Goal: Navigation & Orientation: Find specific page/section

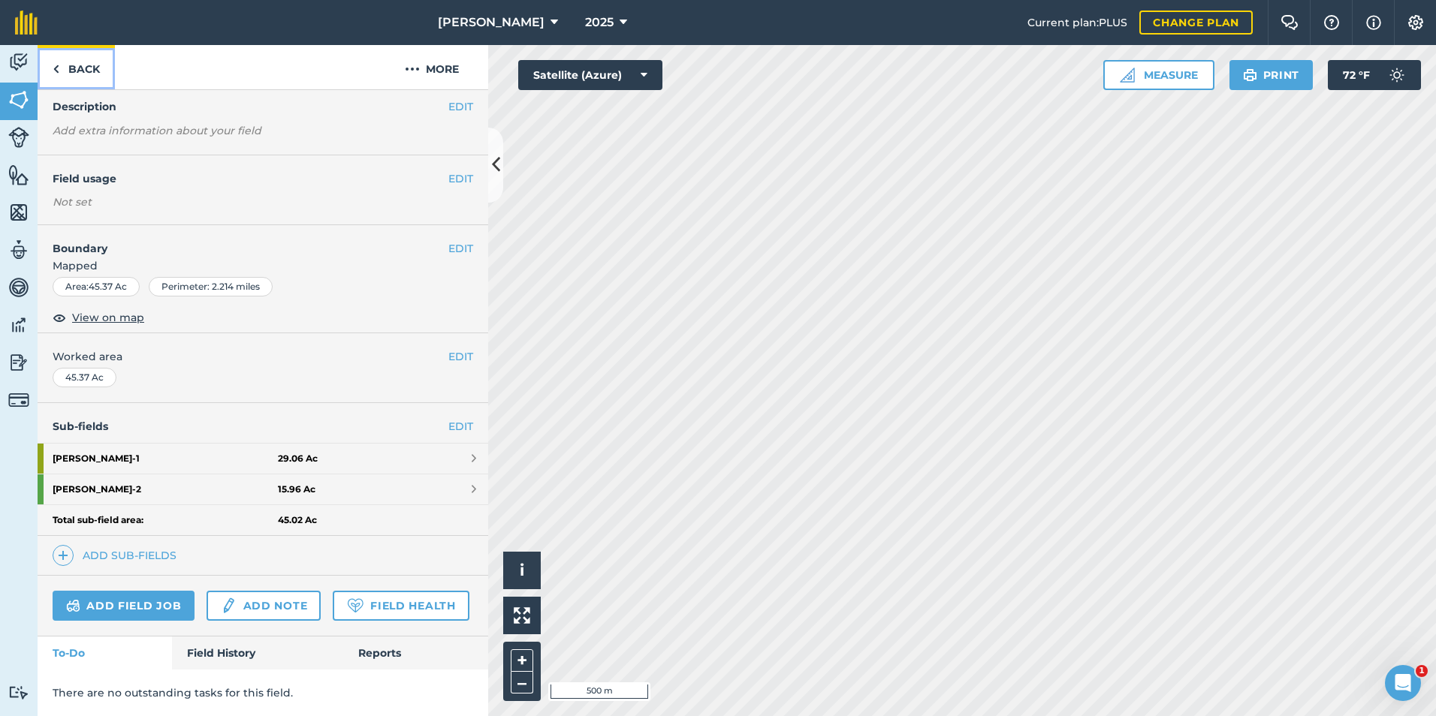
click at [76, 62] on link "Back" at bounding box center [76, 67] width 77 height 44
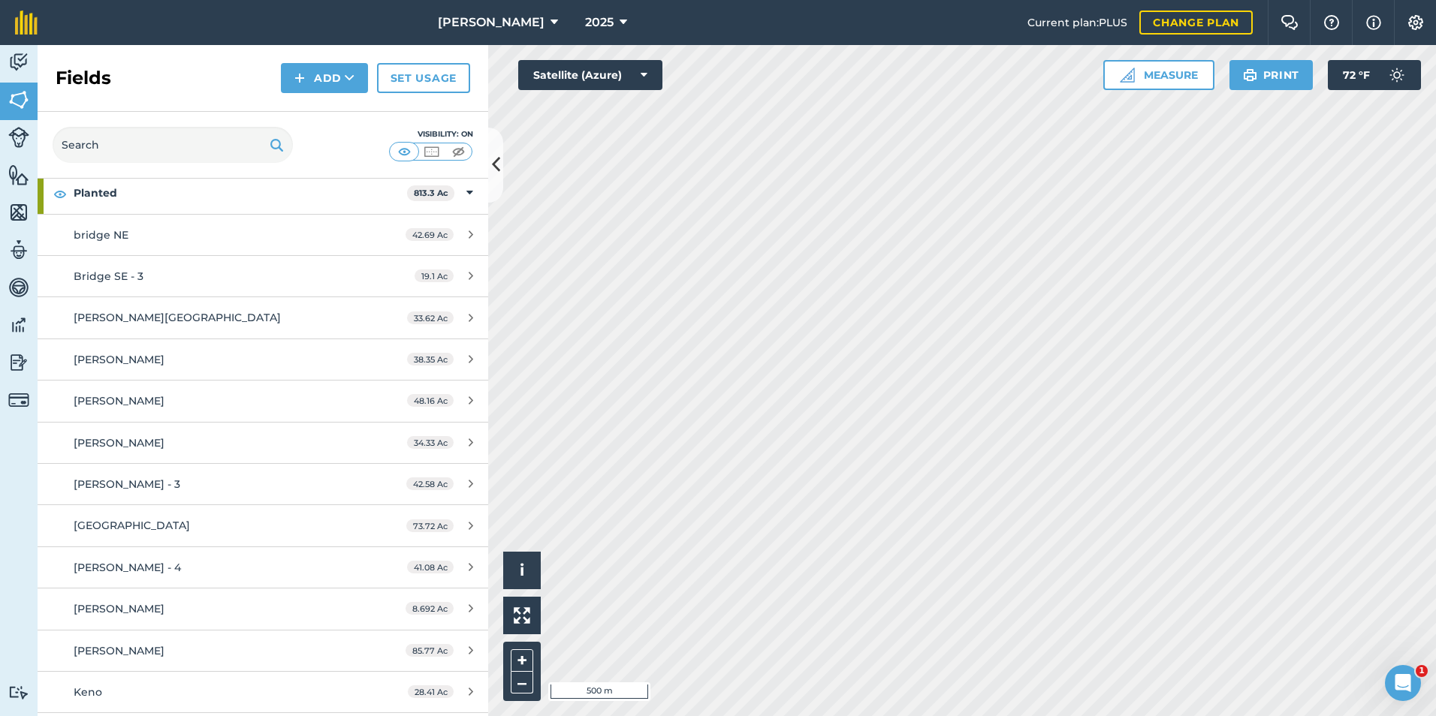
scroll to position [601, 0]
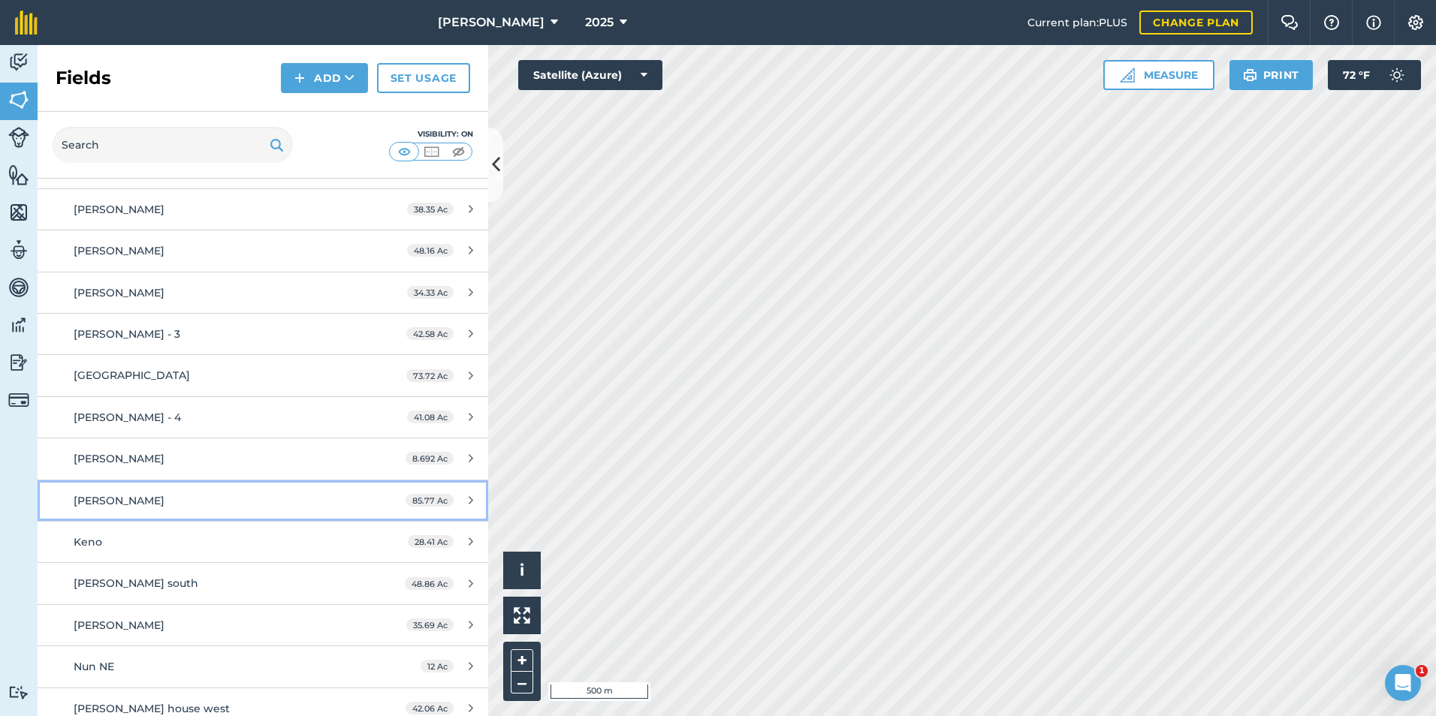
click at [199, 509] on link "[PERSON_NAME] 85.77 Ac" at bounding box center [263, 501] width 451 height 41
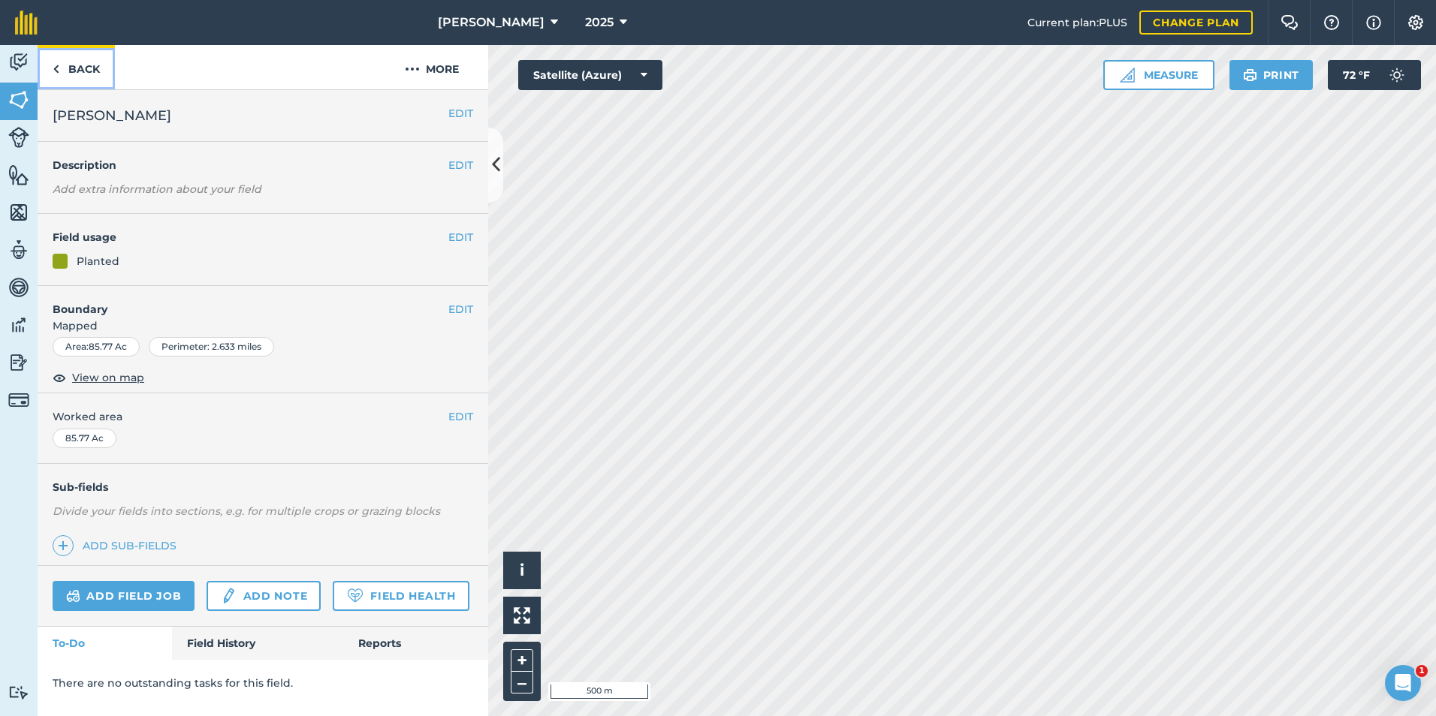
click at [71, 77] on link "Back" at bounding box center [76, 67] width 77 height 44
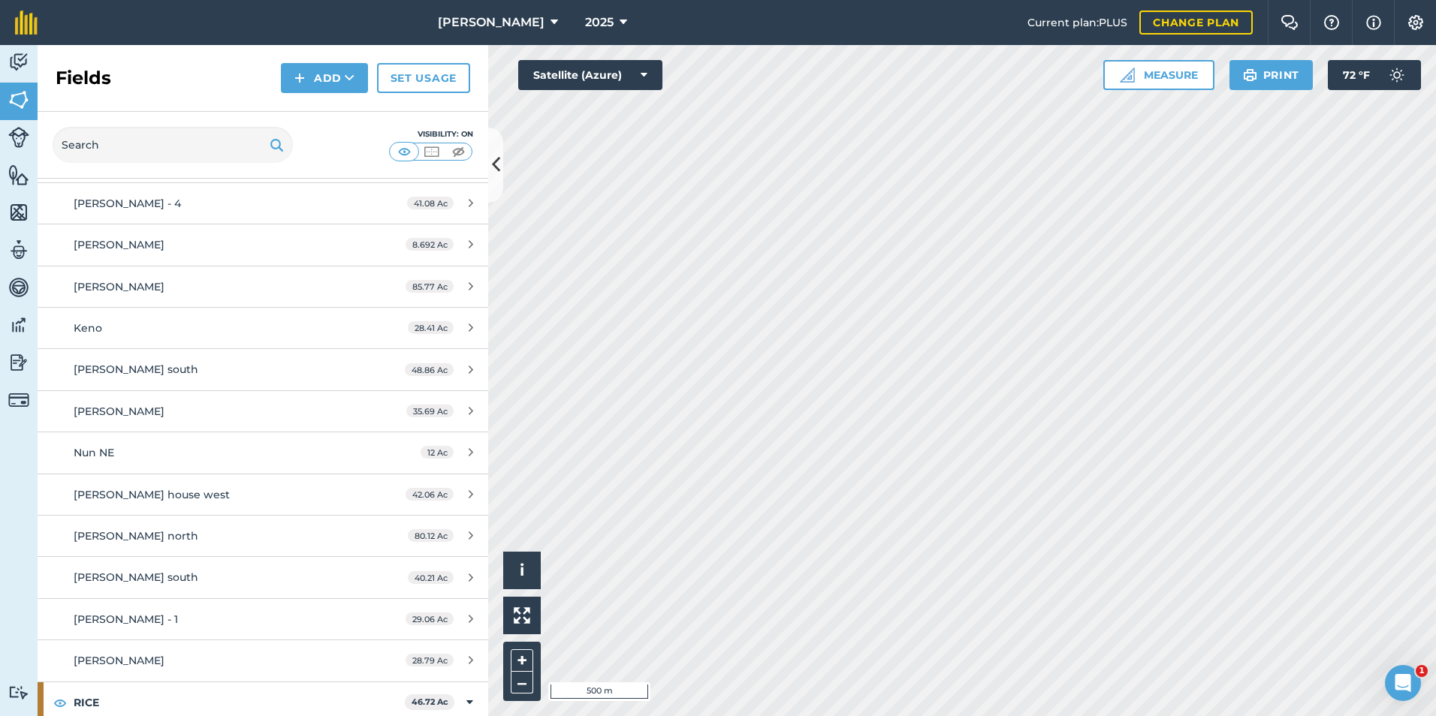
scroll to position [827, 0]
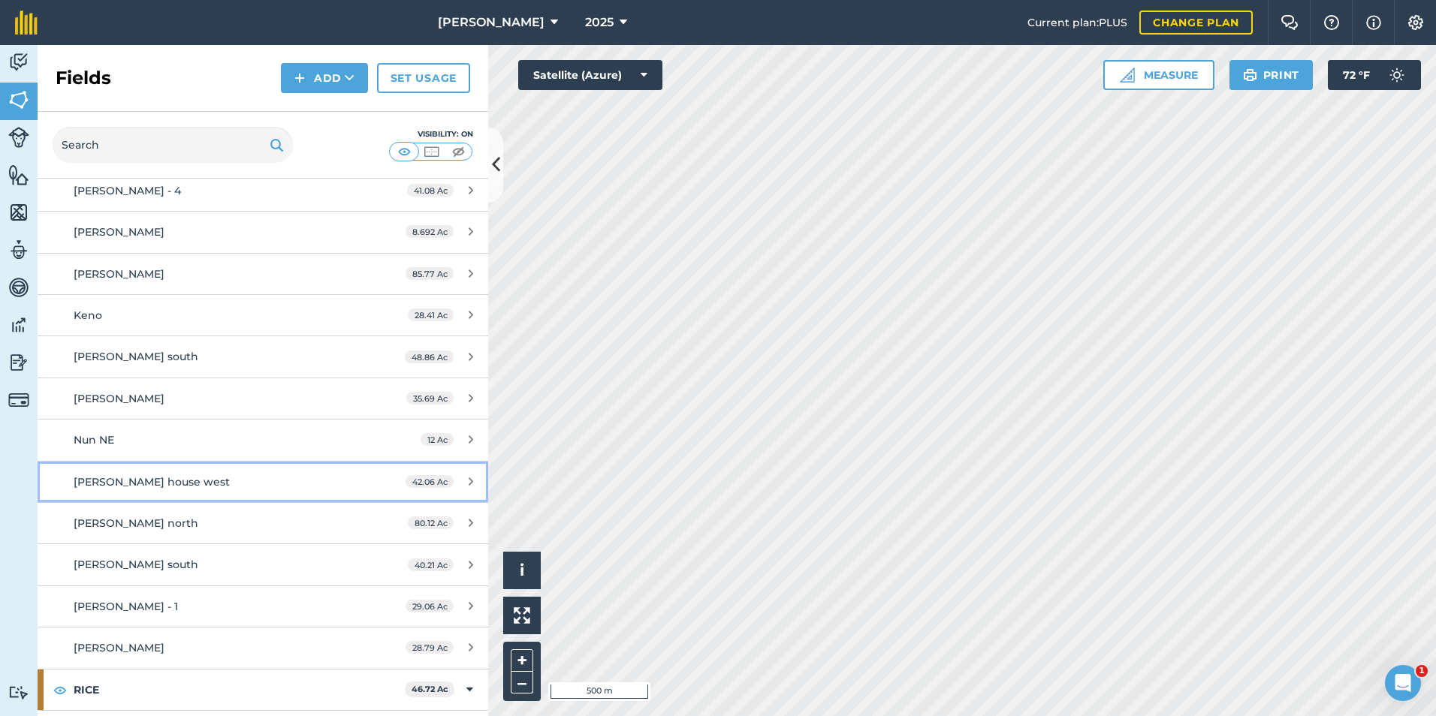
click at [223, 480] on div "[PERSON_NAME] house west" at bounding box center [215, 482] width 282 height 17
